Goal: Find specific page/section: Find specific page/section

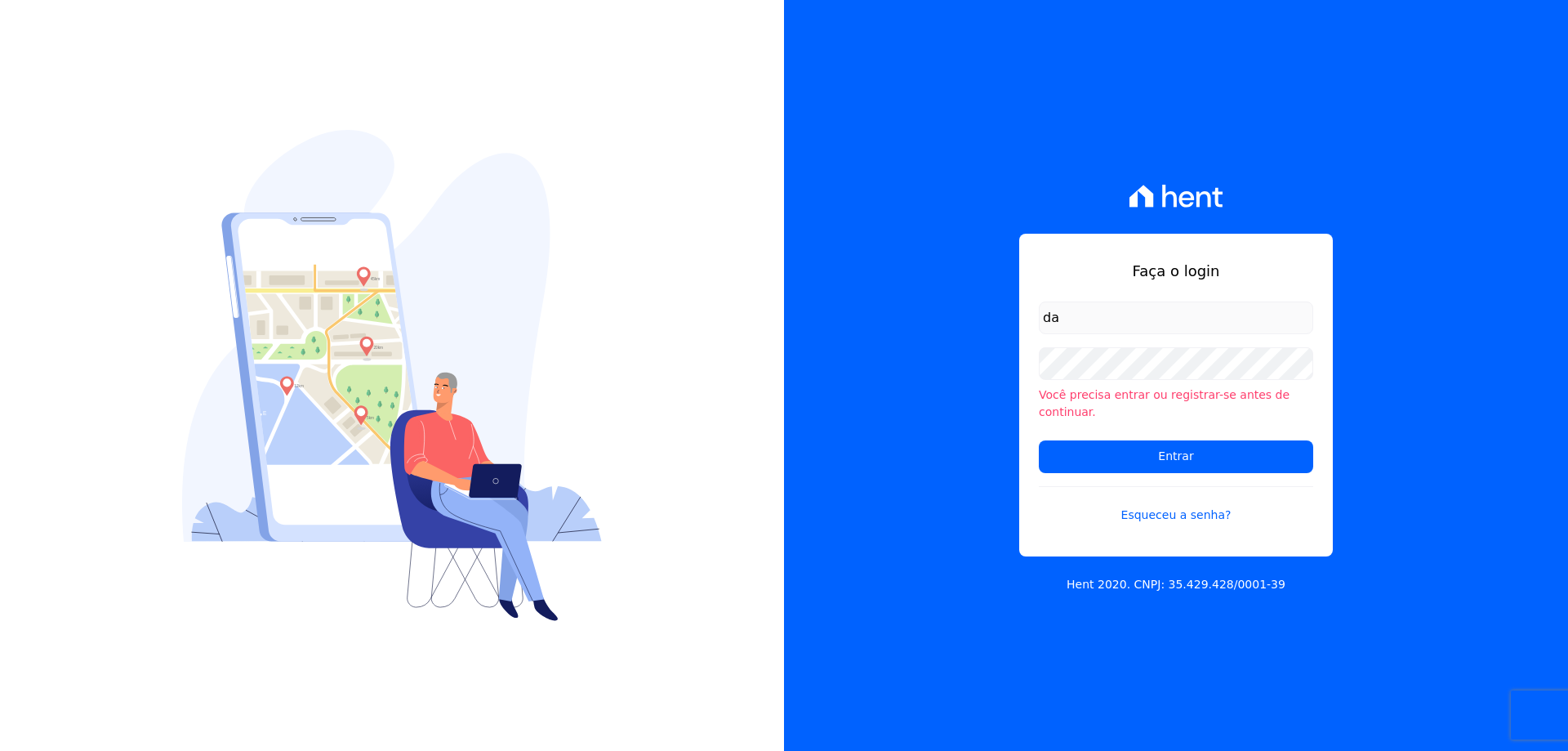
type input "[EMAIL_ADDRESS][DOMAIN_NAME]"
click at [1039, 440] on input "Entrar" at bounding box center [1175, 456] width 274 height 33
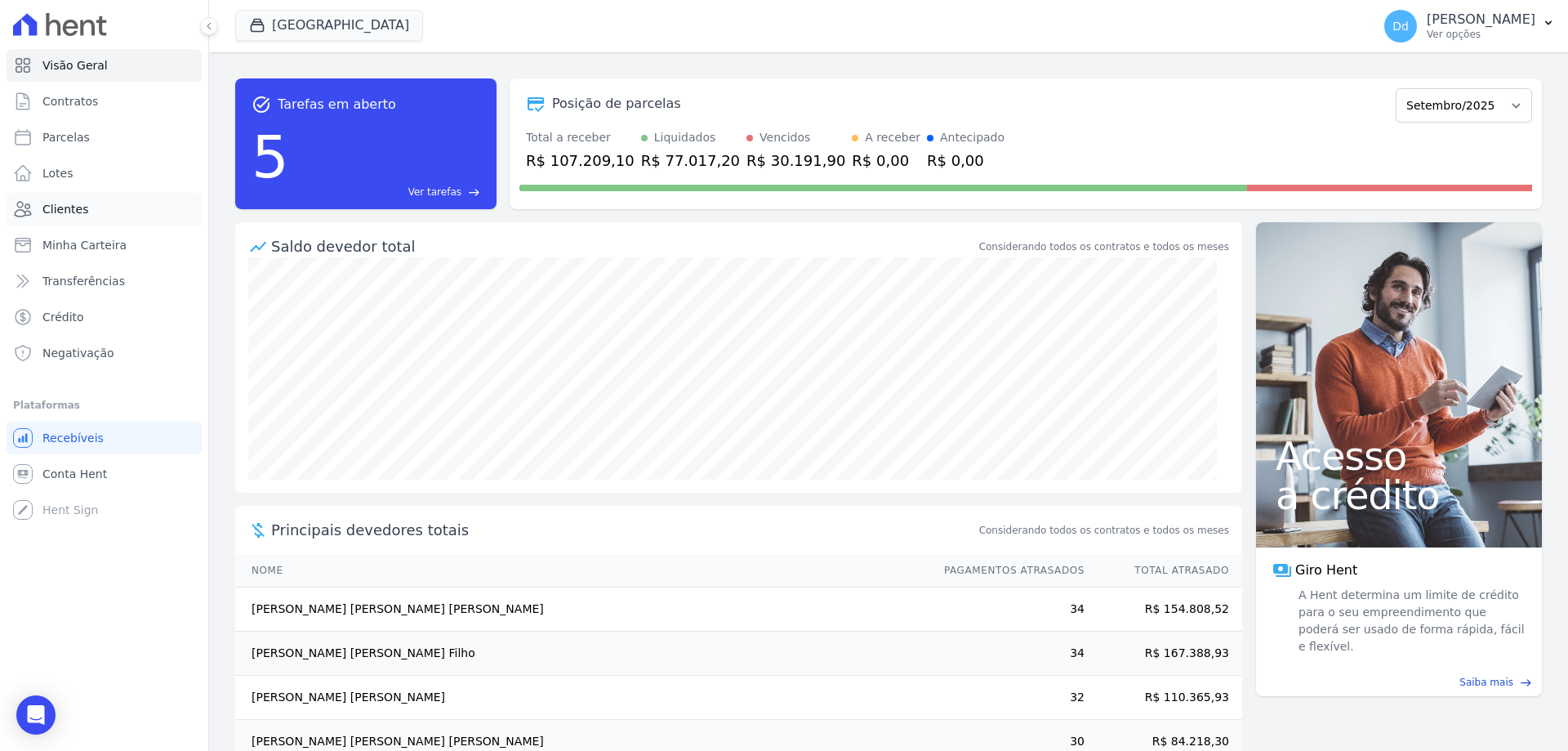
click at [52, 207] on span "Clientes" at bounding box center [65, 209] width 46 height 17
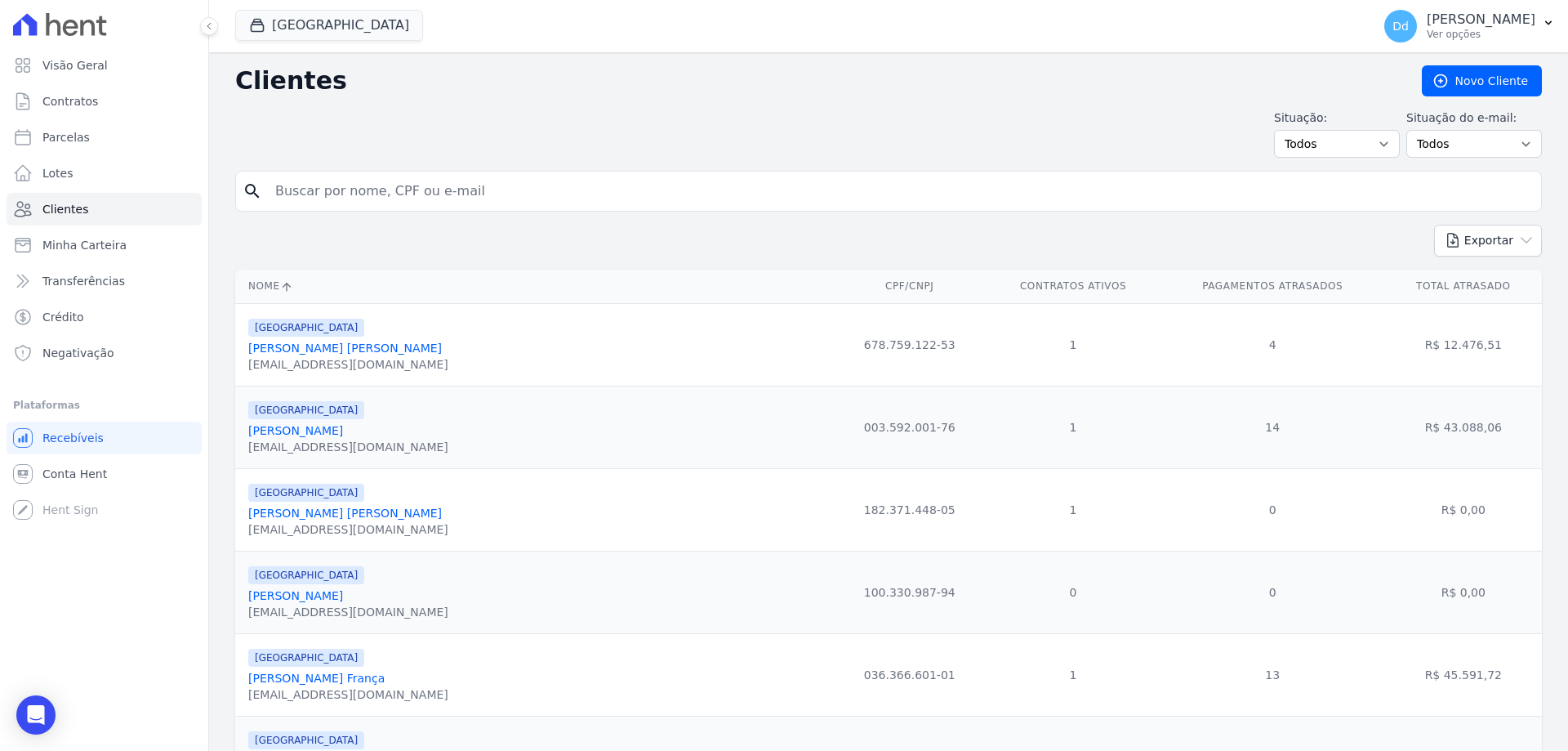
click at [381, 351] on link "[PERSON_NAME] [PERSON_NAME]" at bounding box center [344, 348] width 193 height 13
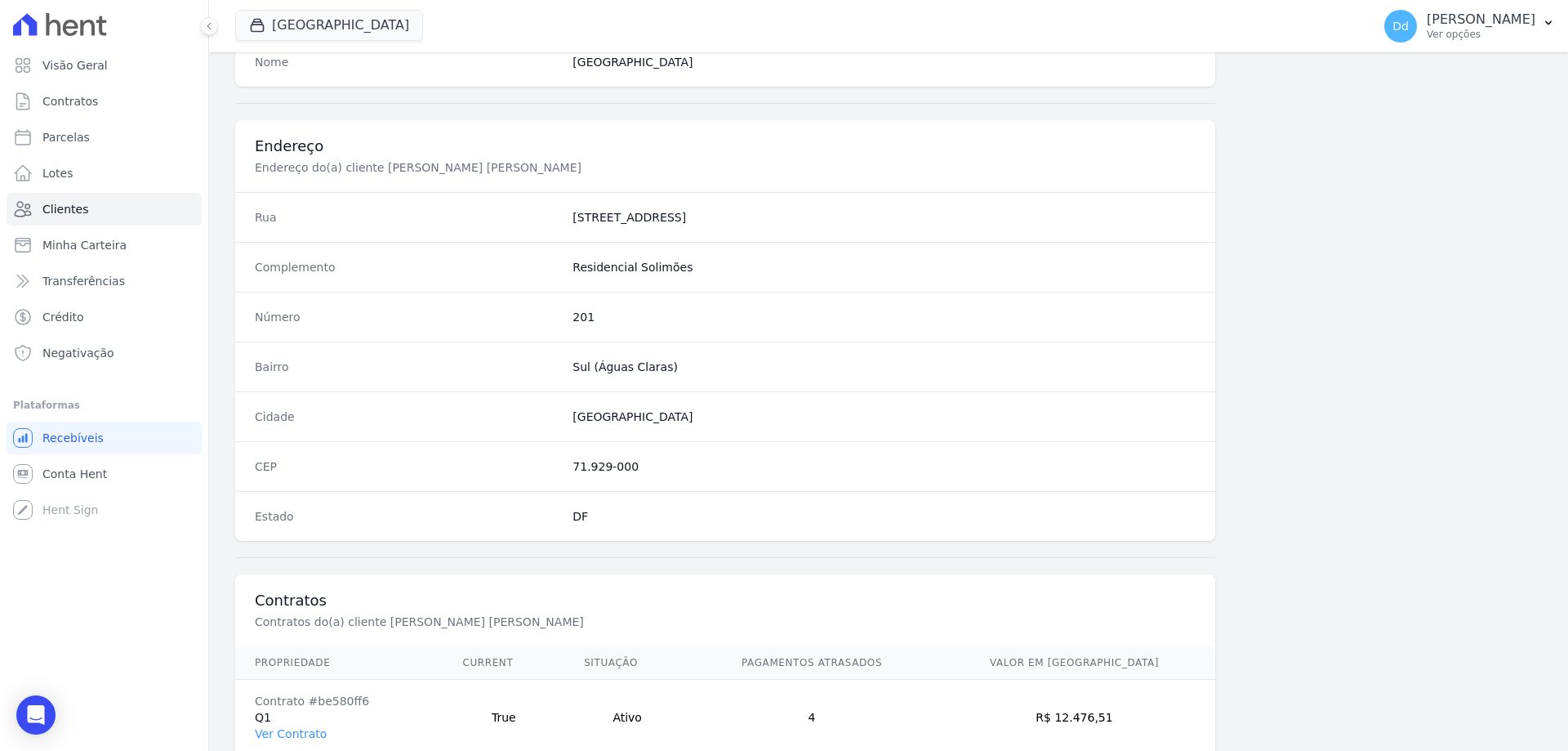
scroll to position [777, 0]
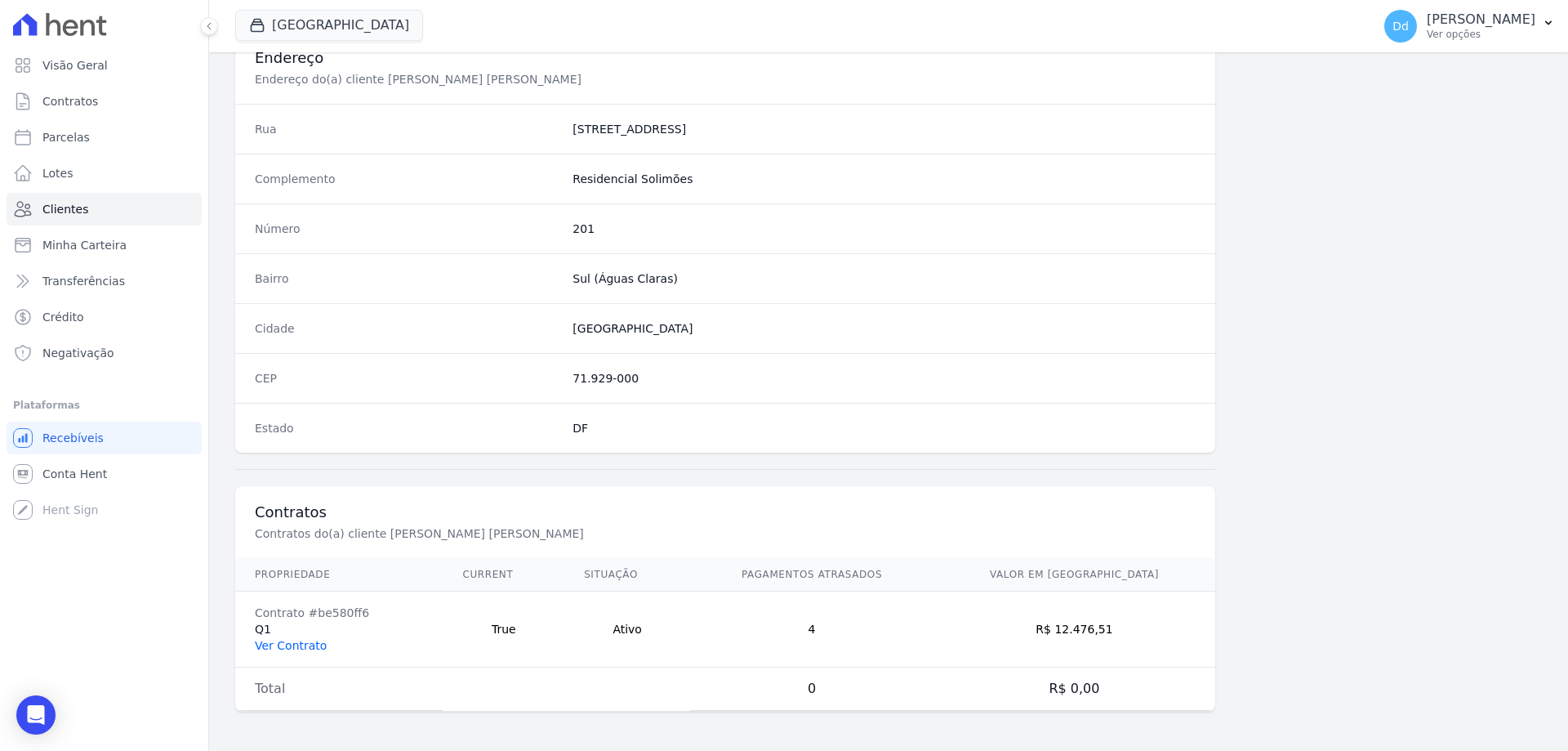
click at [296, 645] on link "Ver Contrato" at bounding box center [290, 645] width 71 height 13
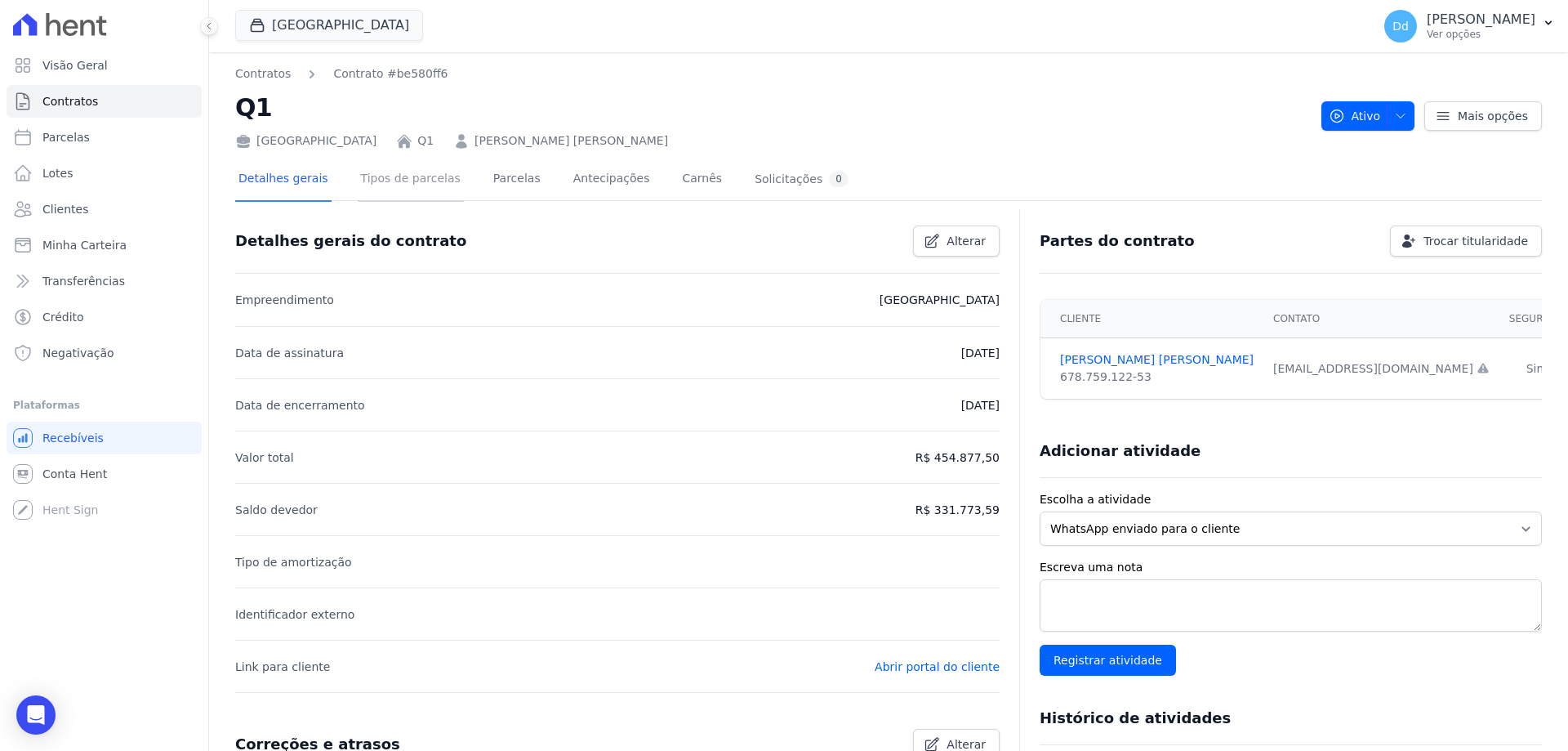
click at [423, 183] on link "Tipos de parcelas" at bounding box center [410, 180] width 106 height 43
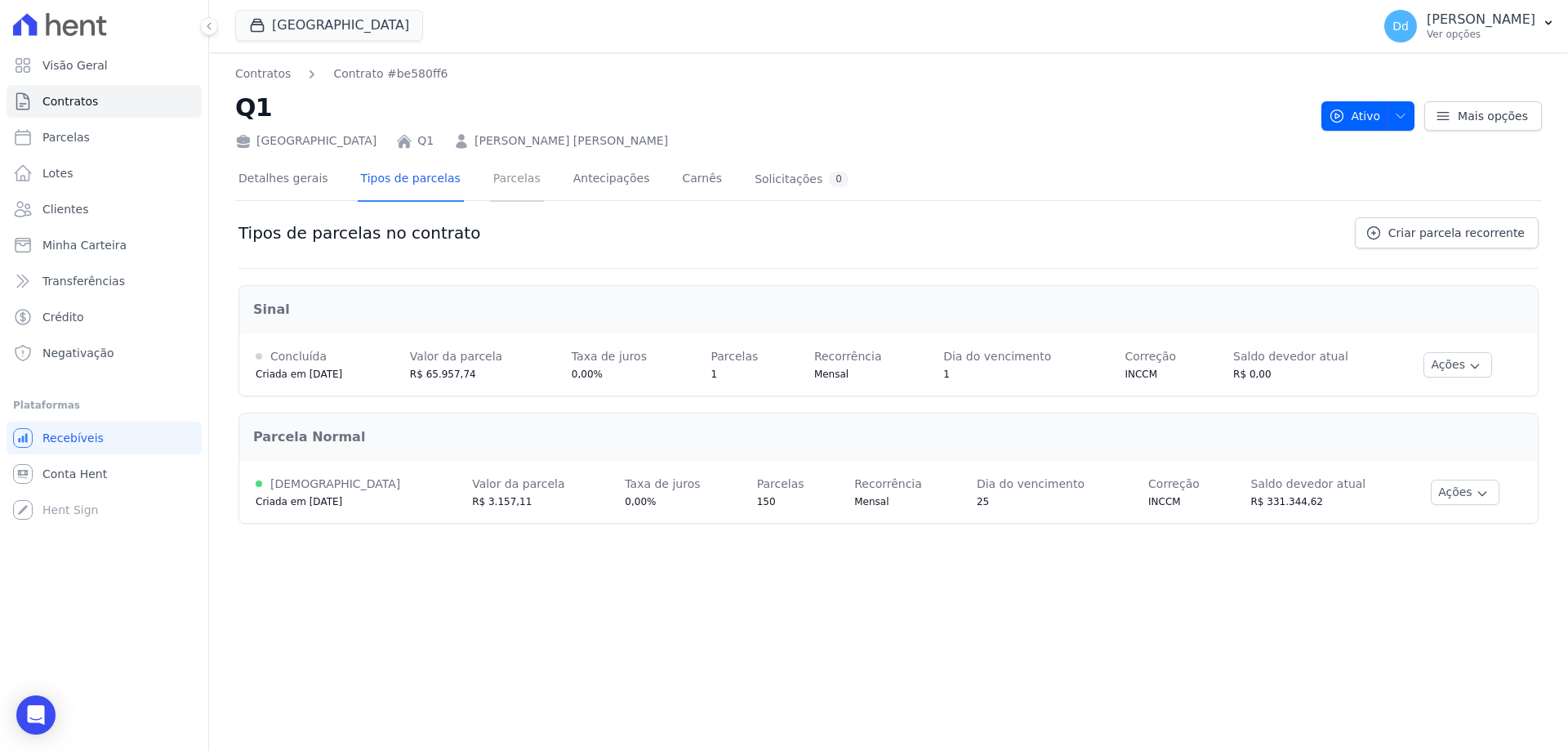
click at [500, 183] on link "Parcelas" at bounding box center [516, 180] width 54 height 43
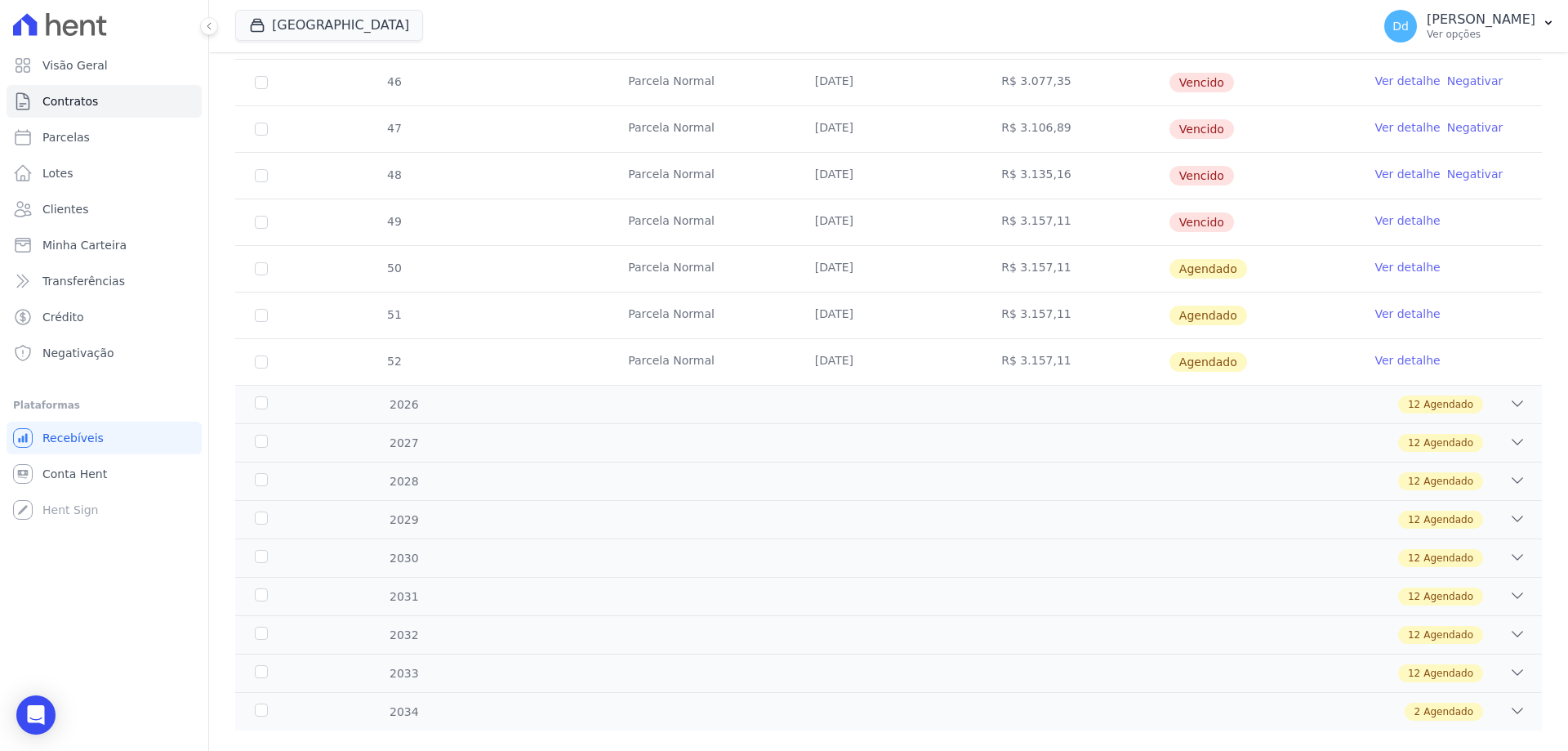
scroll to position [700, 0]
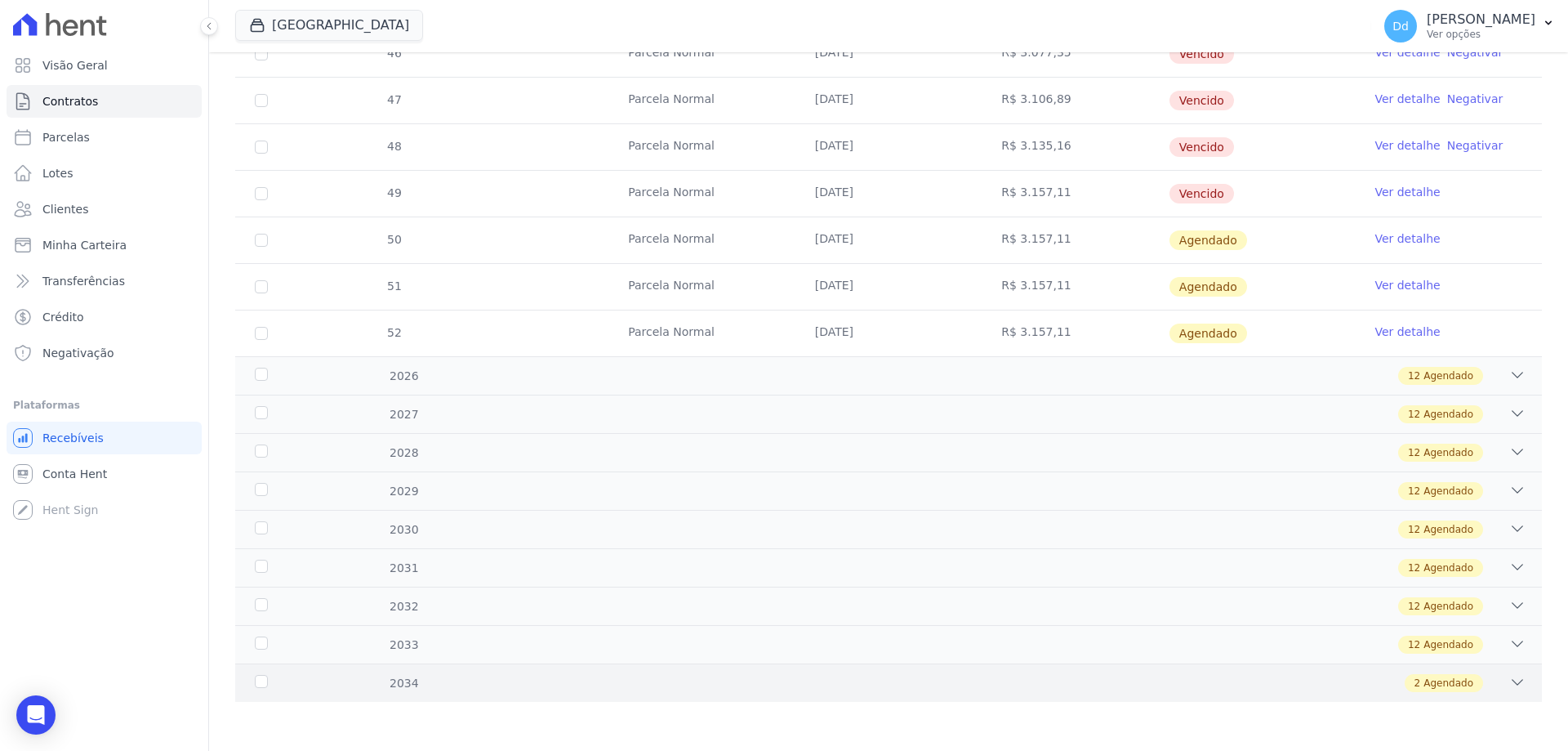
click at [1492, 677] on div "2 Agendado" at bounding box center [952, 683] width 1146 height 18
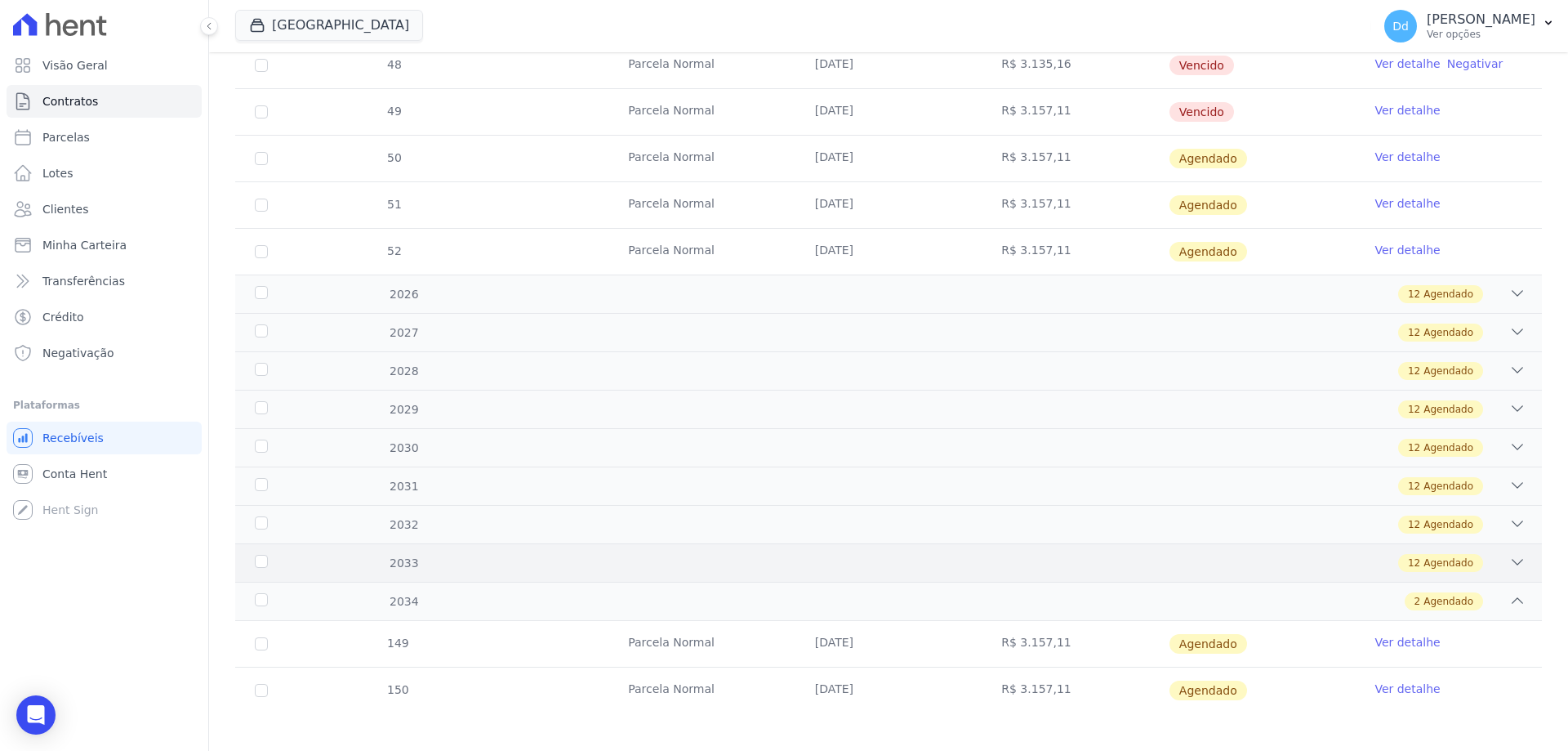
scroll to position [793, 0]
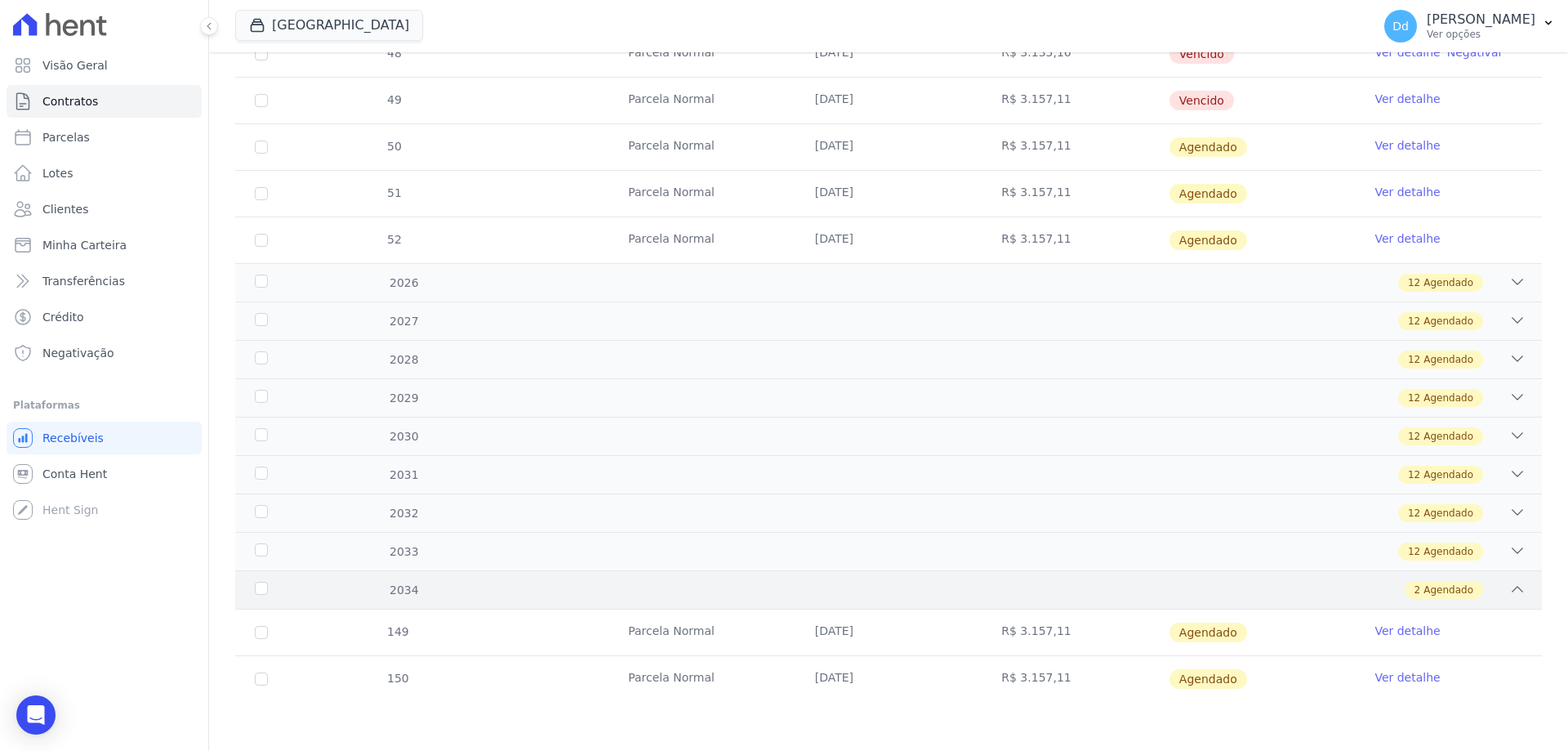
click at [1510, 591] on icon at bounding box center [1518, 589] width 17 height 17
